Goal: Task Accomplishment & Management: Complete application form

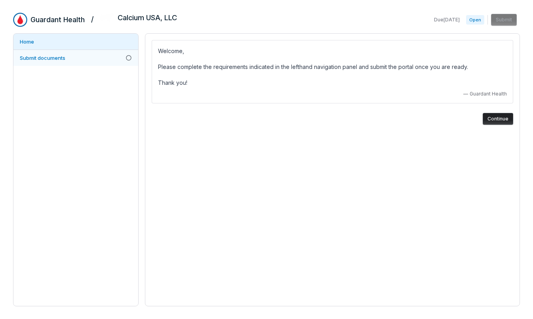
click at [42, 60] on span "Submit documents" at bounding box center [43, 58] width 46 height 6
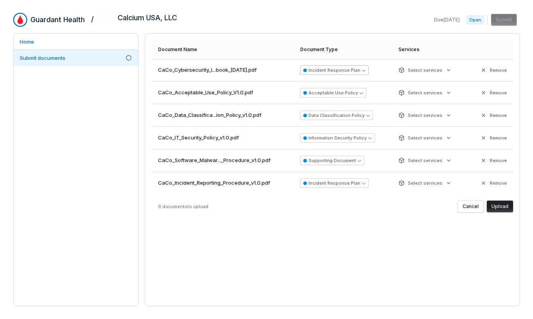
click at [357, 69] on button "Incident Response Plan" at bounding box center [334, 70] width 68 height 10
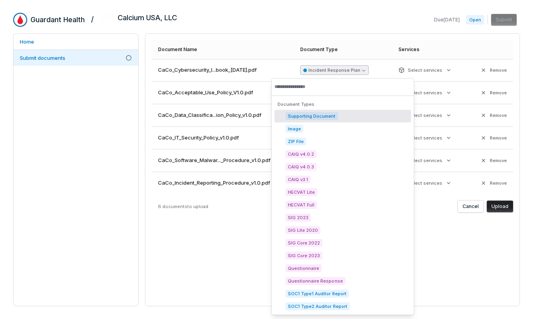
click at [320, 115] on span "Supporting Document" at bounding box center [311, 116] width 53 height 8
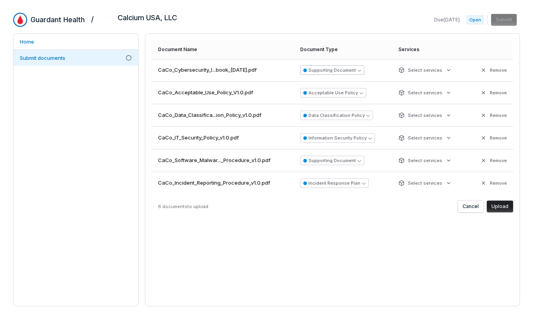
click at [323, 70] on button "Supporting Document" at bounding box center [332, 70] width 64 height 10
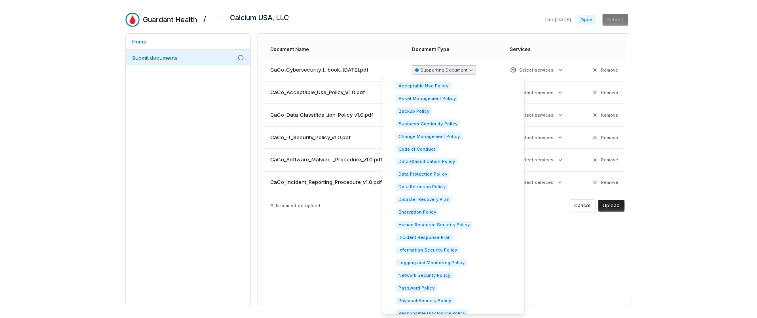
scroll to position [358, 0]
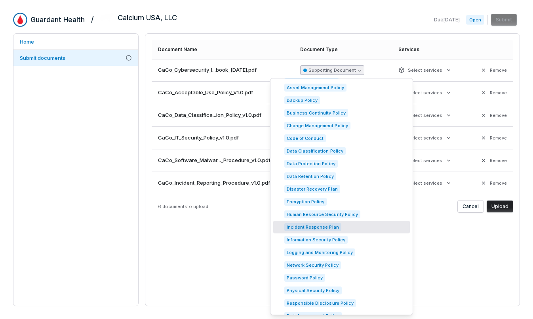
click at [331, 219] on div "Human Resource Security Policy" at bounding box center [341, 214] width 137 height 13
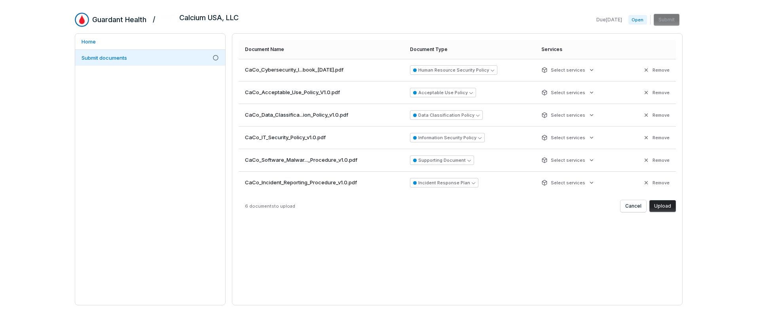
click at [390, 52] on th "Document Name" at bounding box center [322, 49] width 167 height 19
click at [470, 162] on icon "button" at bounding box center [470, 161] width 4 height 4
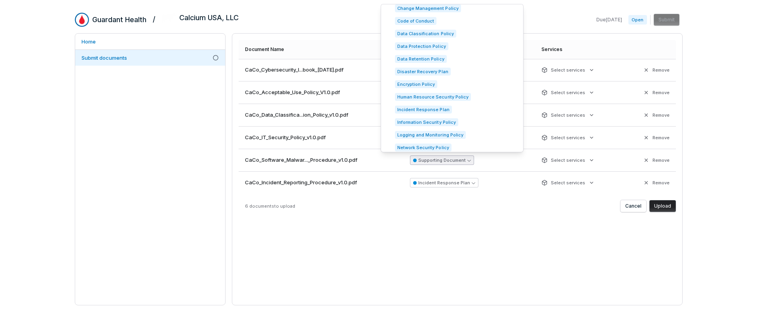
scroll to position [405, 0]
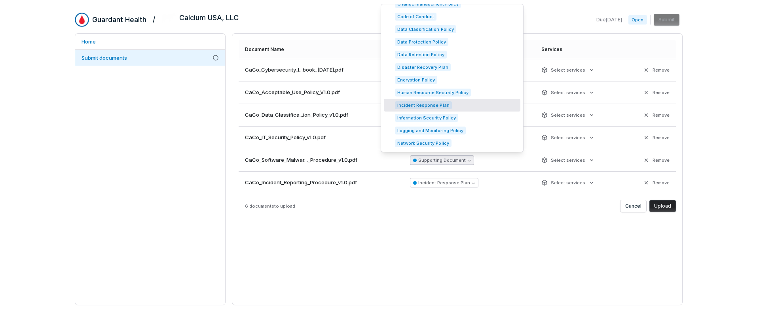
click at [450, 104] on div "Incident Response Plan" at bounding box center [452, 105] width 137 height 13
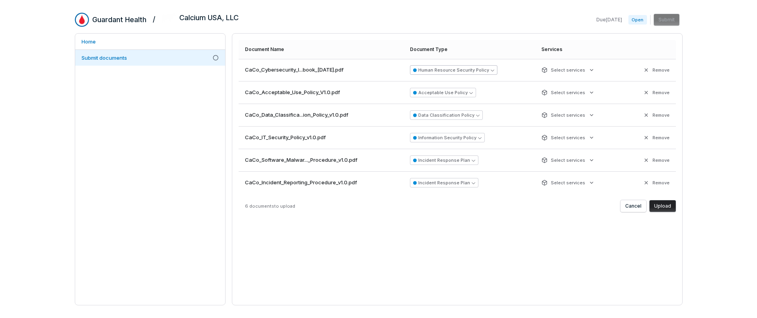
click at [487, 69] on button "Human Resource Security Policy" at bounding box center [453, 70] width 87 height 10
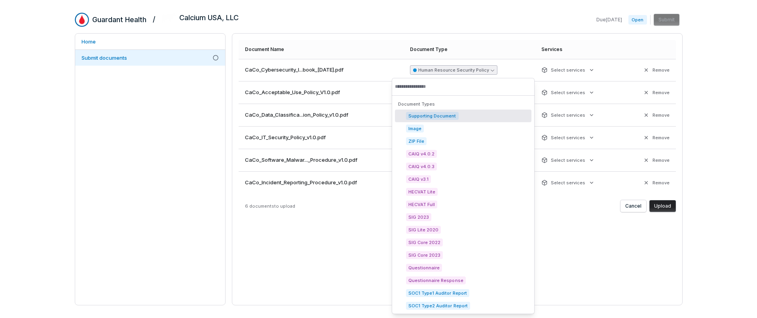
click at [430, 116] on span "Supporting Document" at bounding box center [432, 116] width 53 height 8
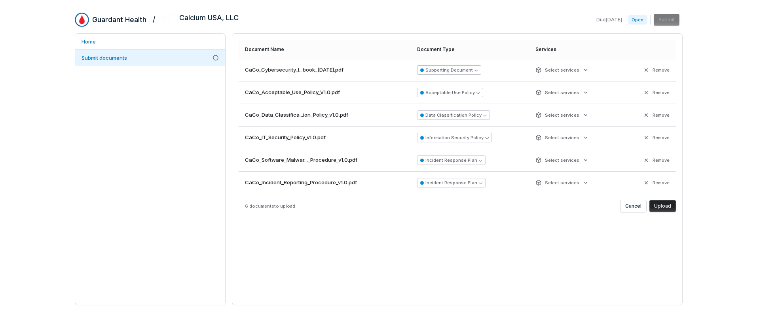
click at [444, 72] on button "Supporting Document" at bounding box center [449, 70] width 64 height 10
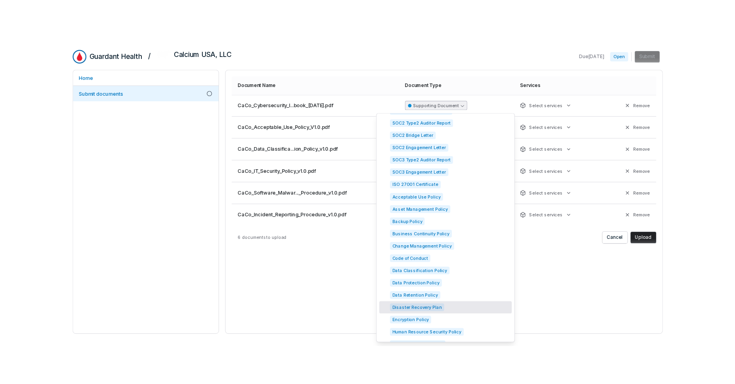
scroll to position [464, 0]
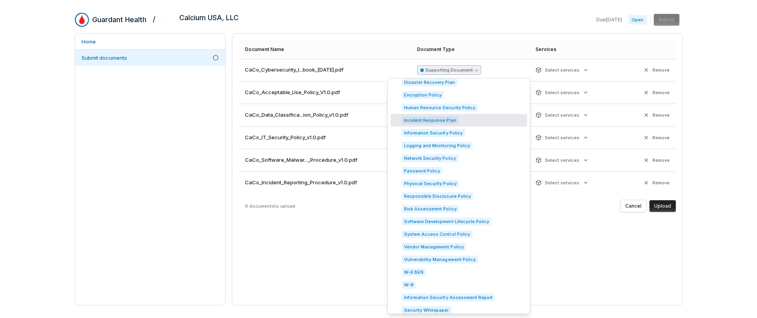
click at [455, 120] on span "Incident Response Plan" at bounding box center [430, 120] width 57 height 8
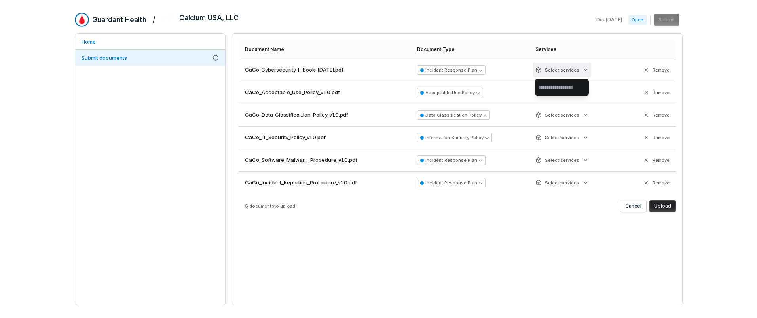
click at [533, 72] on html "Guardant Health / Calcium USA, LLC Due Sep 29, 2025 Open Submit Home Submit doc…" at bounding box center [378, 159] width 757 height 318
click at [533, 69] on html "Guardant Health / Calcium USA, LLC Due Sep 29, 2025 Open Submit Home Submit doc…" at bounding box center [378, 159] width 757 height 318
click at [533, 70] on html "Guardant Health / Calcium USA, LLC Due Sep 29, 2025 Open Submit Home Submit doc…" at bounding box center [378, 159] width 757 height 318
click at [533, 89] on input "text" at bounding box center [562, 87] width 48 height 17
click at [533, 66] on html "Guardant Health / Calcium USA, LLC Due Sep 29, 2025 Open Submit Home Submit doc…" at bounding box center [378, 159] width 757 height 318
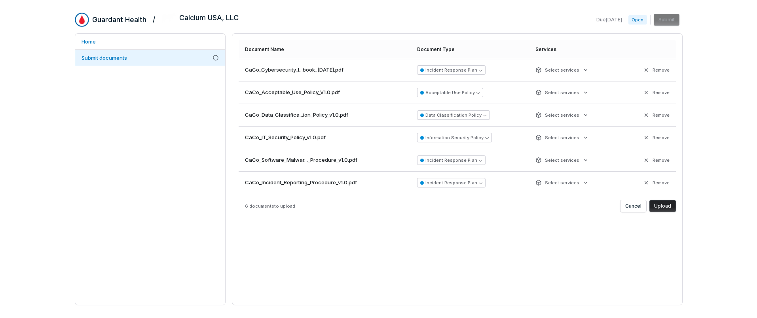
click at [533, 205] on button "Upload" at bounding box center [663, 206] width 27 height 12
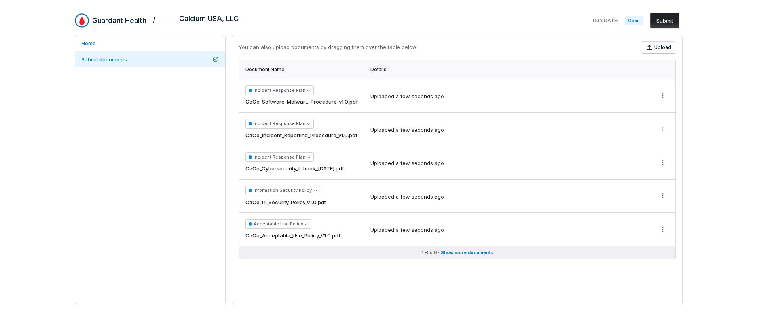
click at [466, 252] on span "Show more documents" at bounding box center [467, 253] width 52 height 6
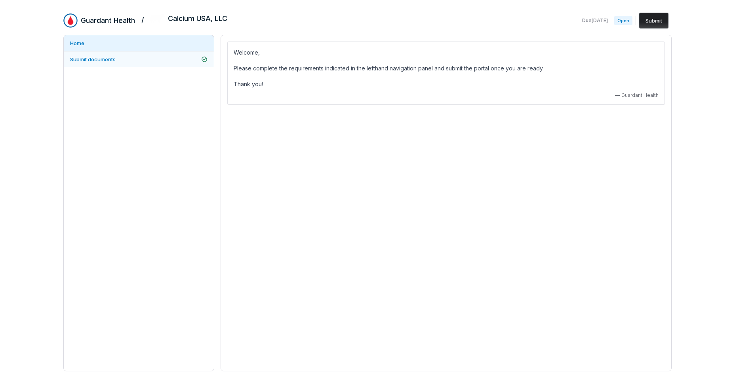
click at [119, 56] on link "Submit documents" at bounding box center [139, 59] width 150 height 16
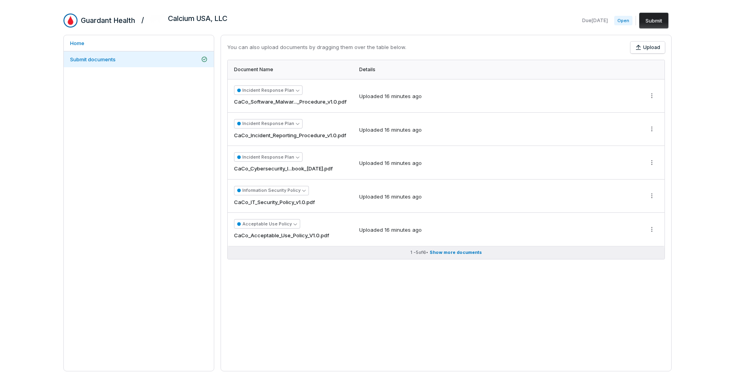
click at [446, 255] on span "Show more documents" at bounding box center [456, 253] width 52 height 6
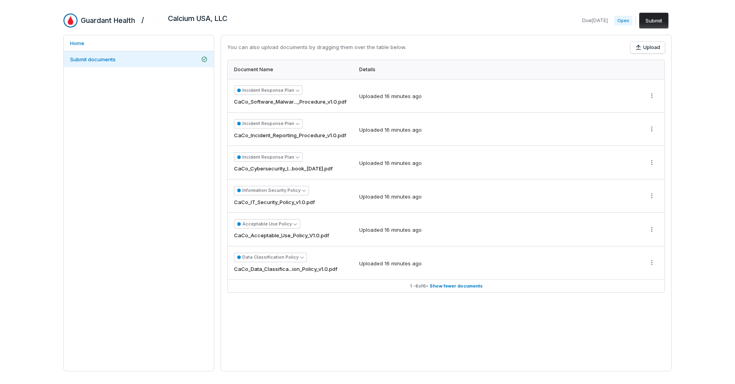
click at [653, 20] on button "Submit" at bounding box center [653, 21] width 29 height 16
